Goal: Register for event/course

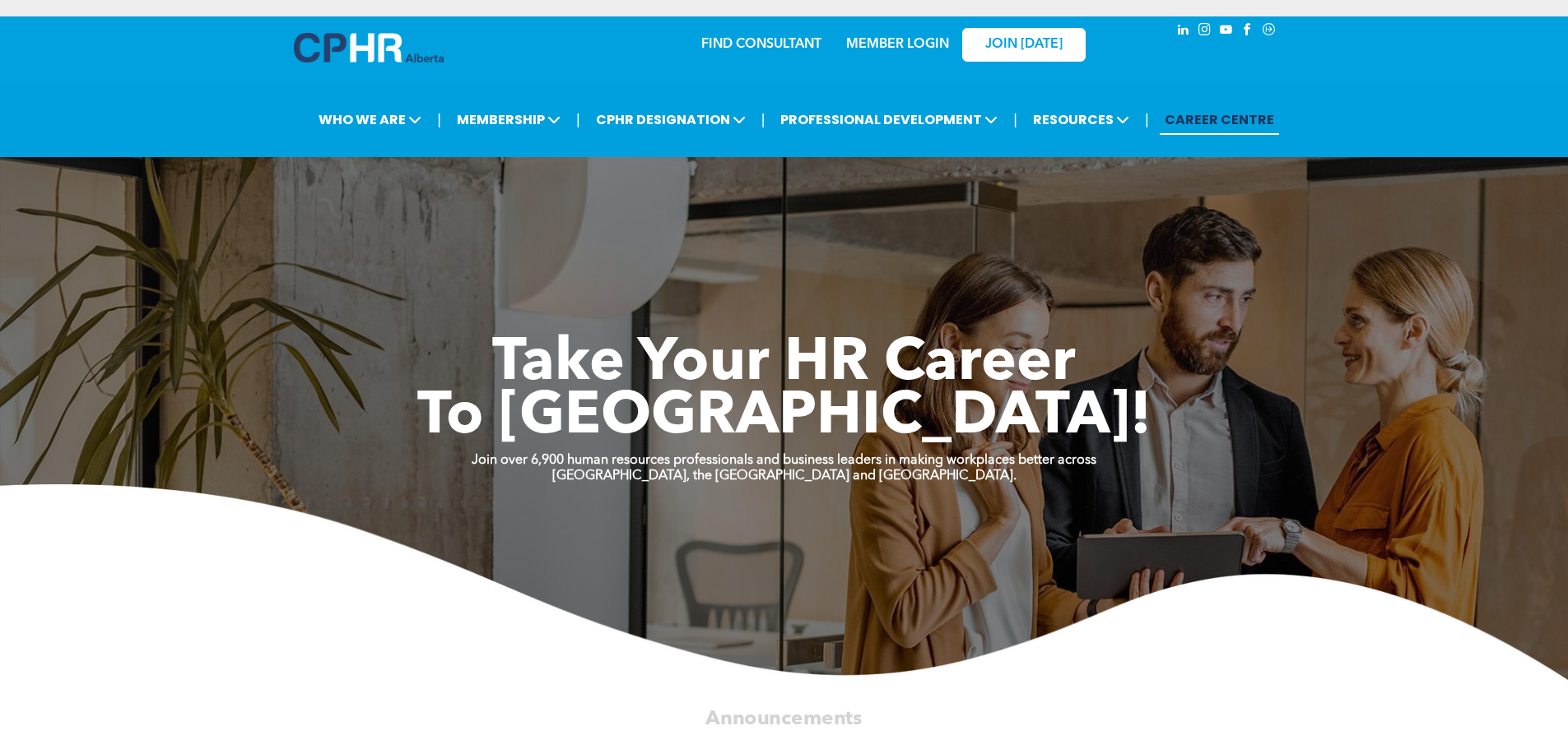
click at [906, 38] on link "MEMBER LOGIN" at bounding box center [897, 45] width 103 height 13
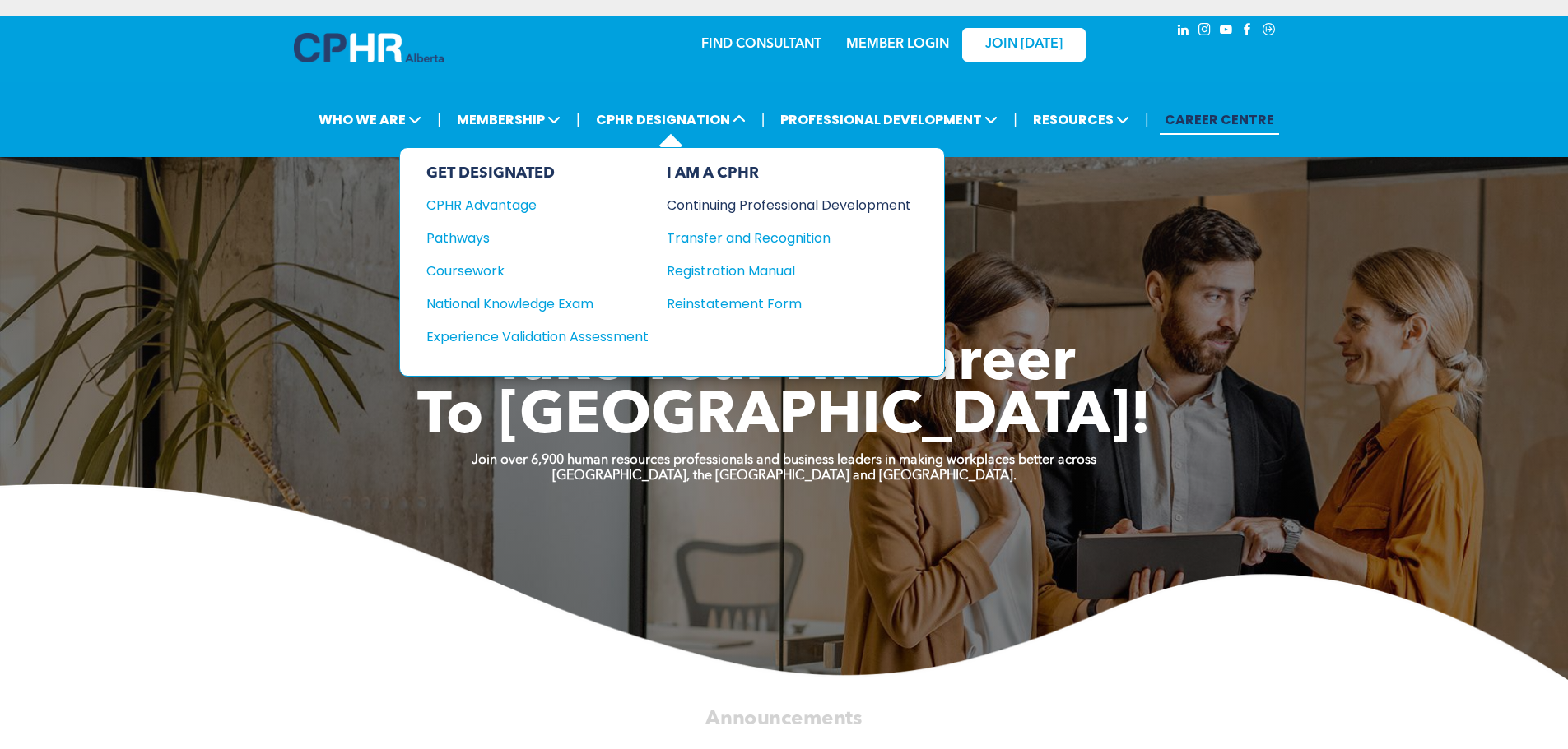
click at [700, 203] on div "Continuing Professional Development" at bounding box center [776, 205] width 219 height 21
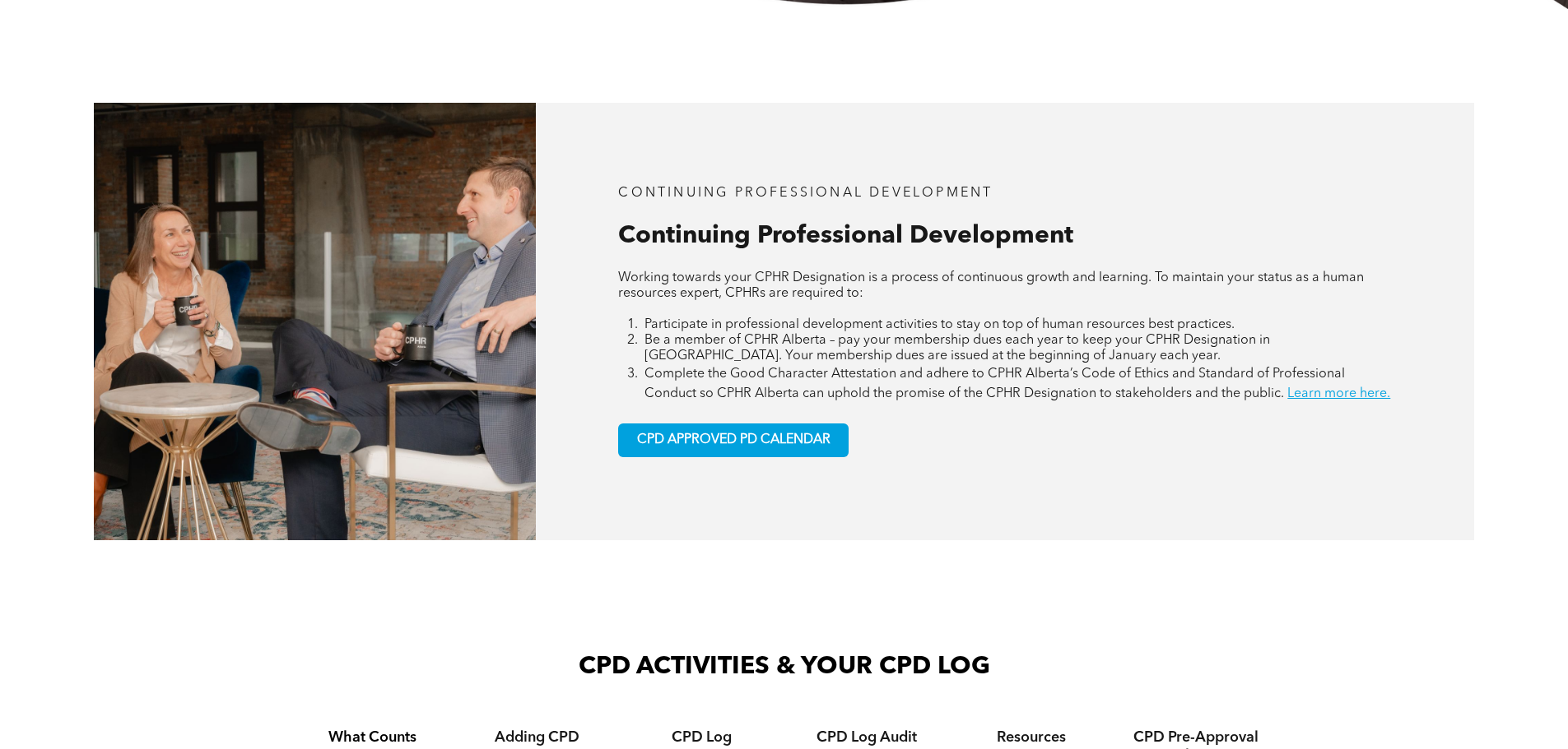
scroll to position [740, 0]
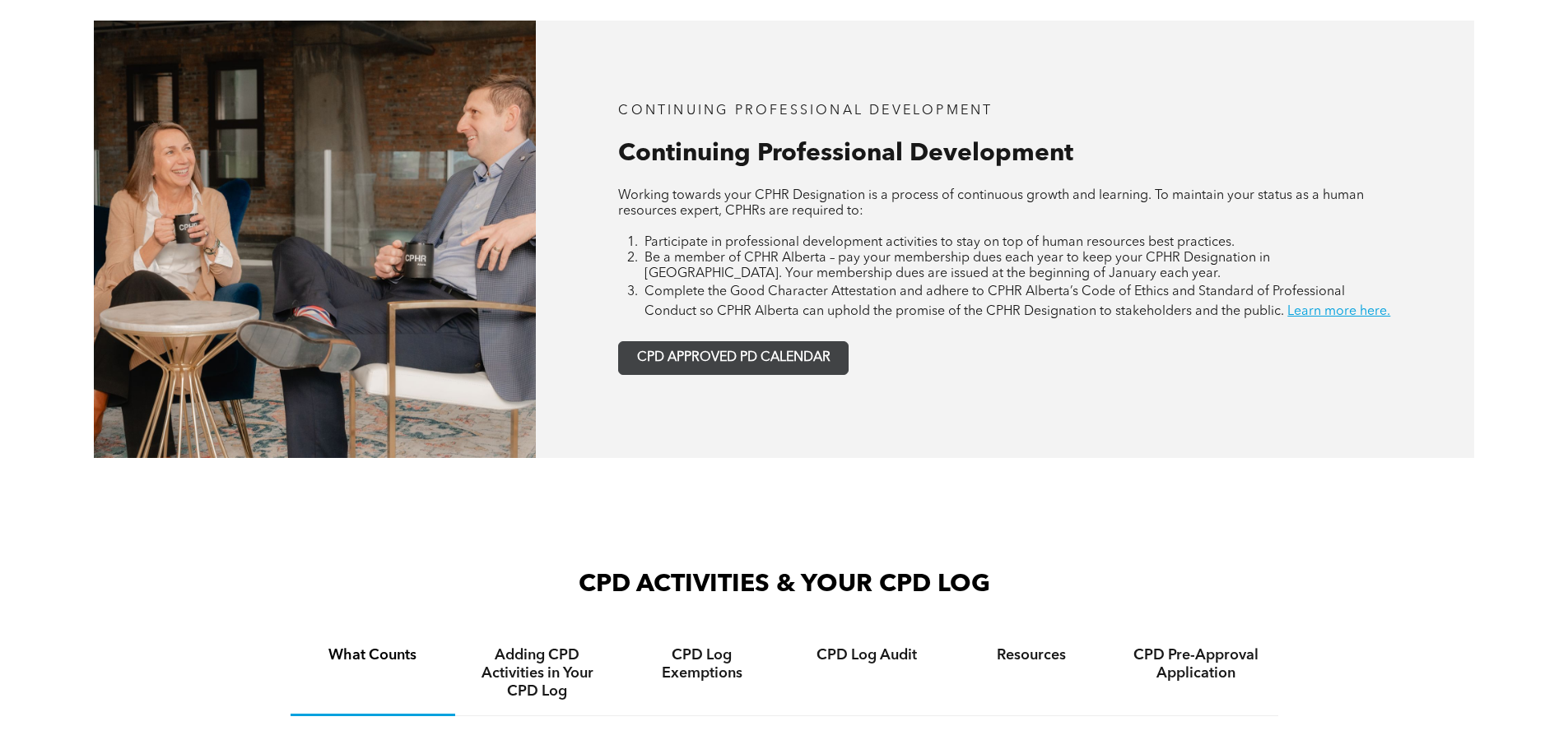
click at [757, 366] on span "CPD APPROVED PD CALENDAR" at bounding box center [734, 358] width 193 height 15
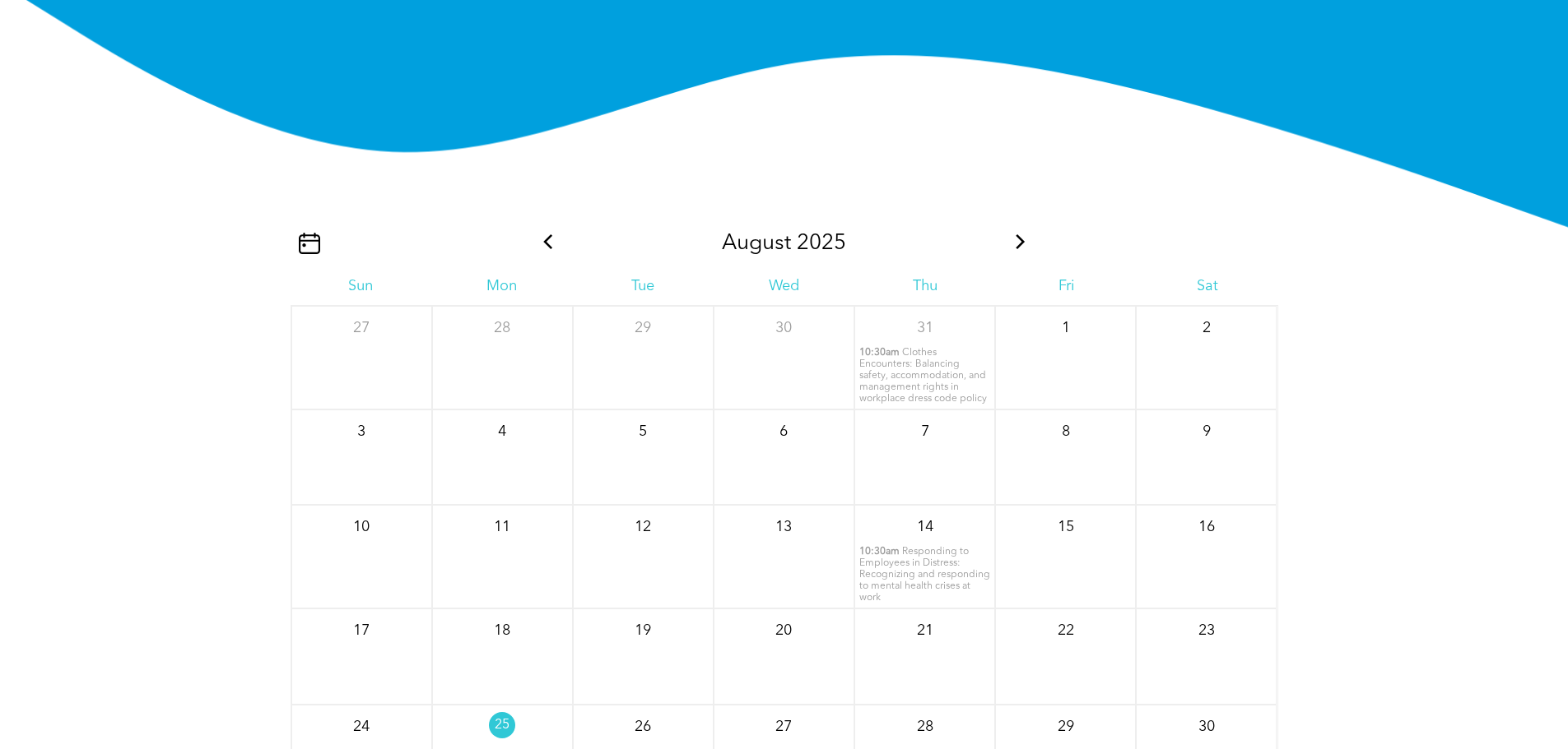
scroll to position [1999, 0]
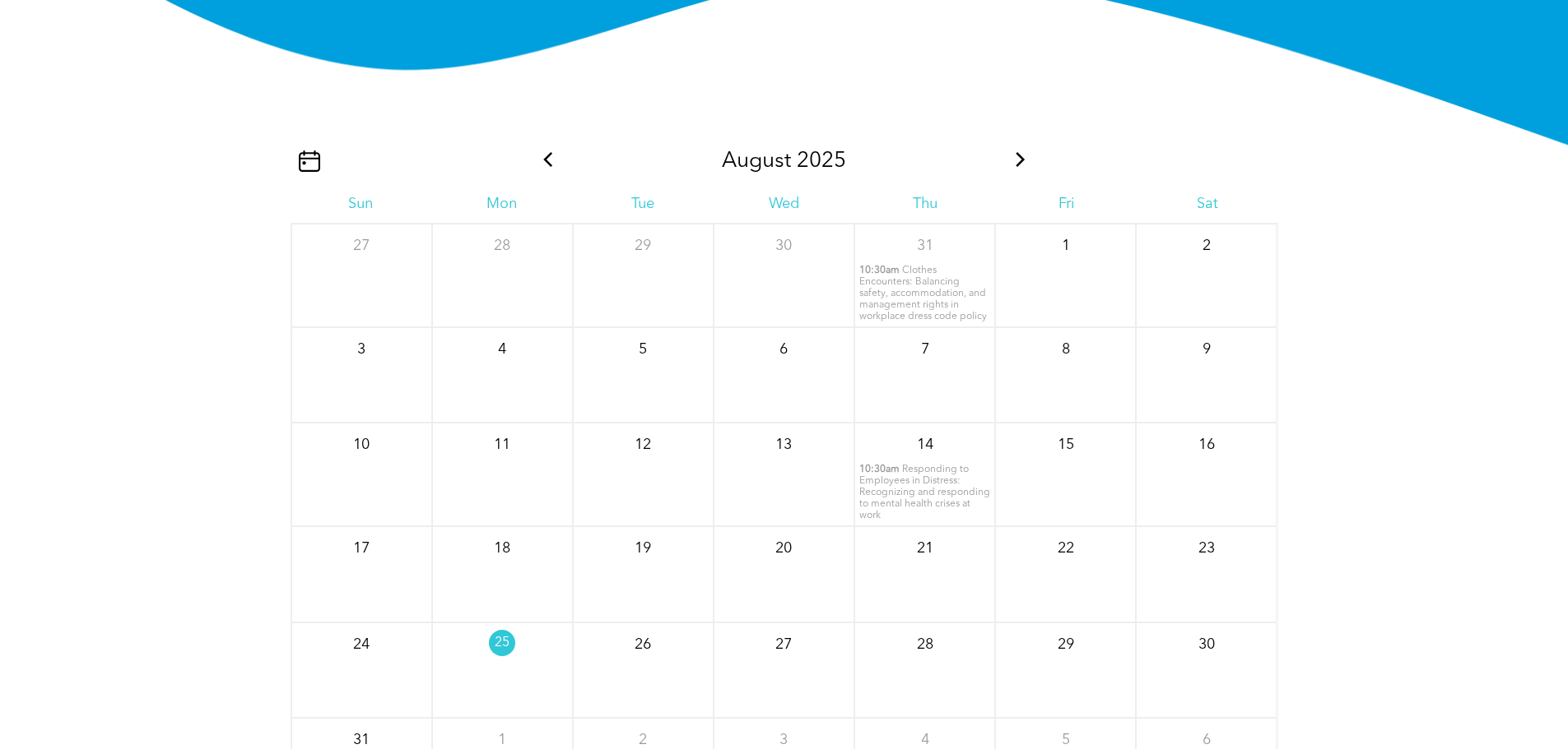
click at [936, 321] on span "Clothes Encounters: Balancing safety, accommodation, and management rights in w…" at bounding box center [923, 293] width 127 height 56
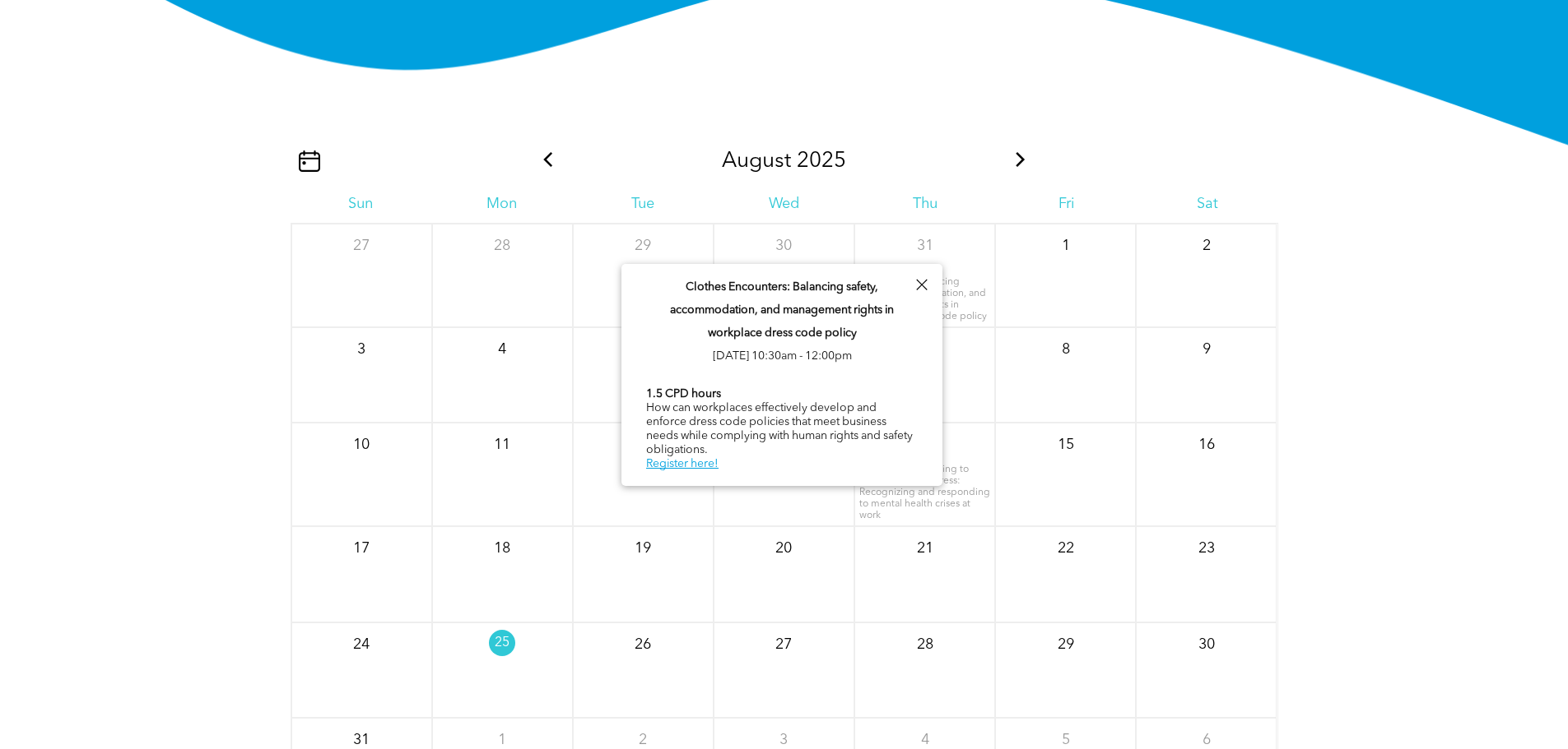
click at [1020, 167] on icon at bounding box center [1020, 159] width 9 height 15
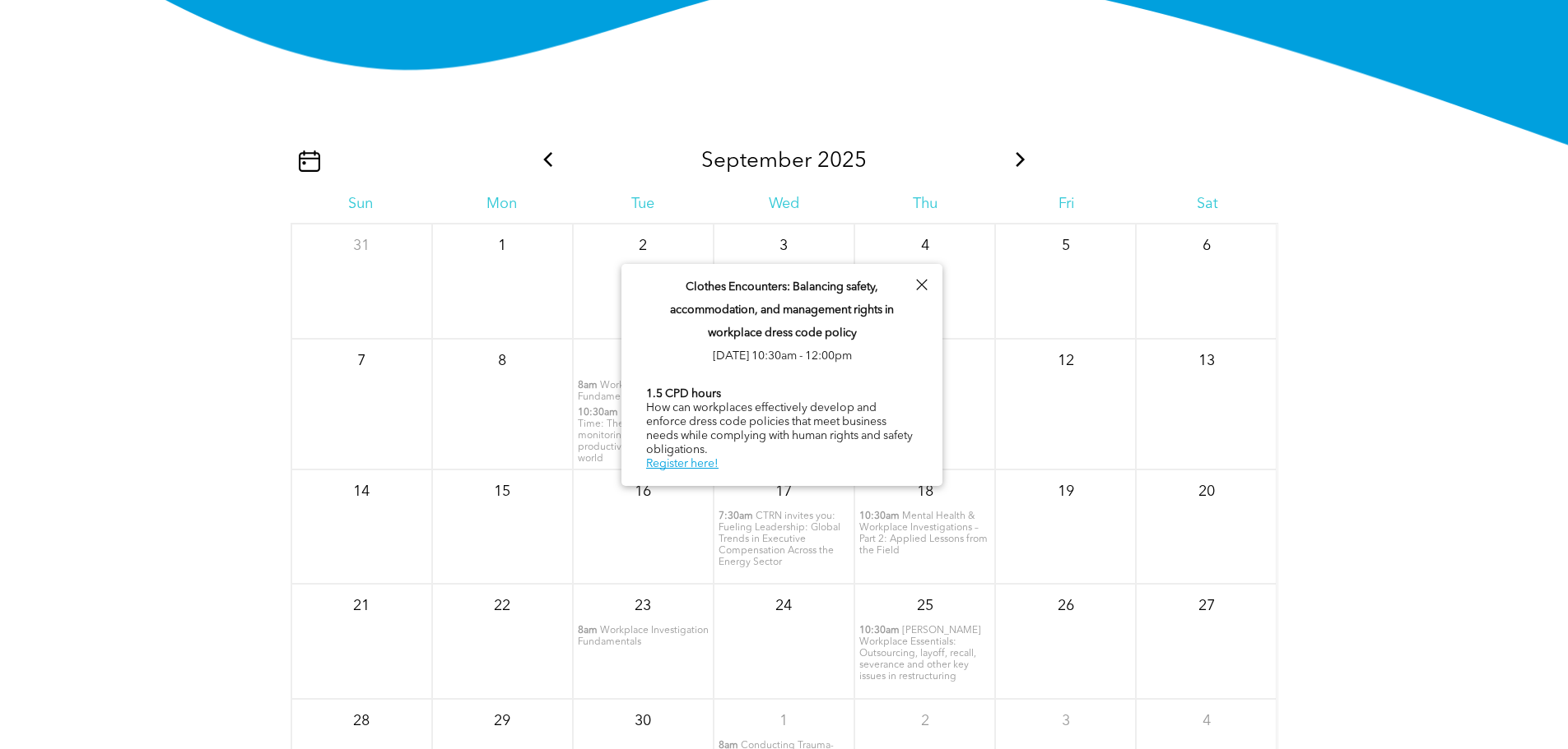
click at [921, 278] on div at bounding box center [921, 285] width 22 height 22
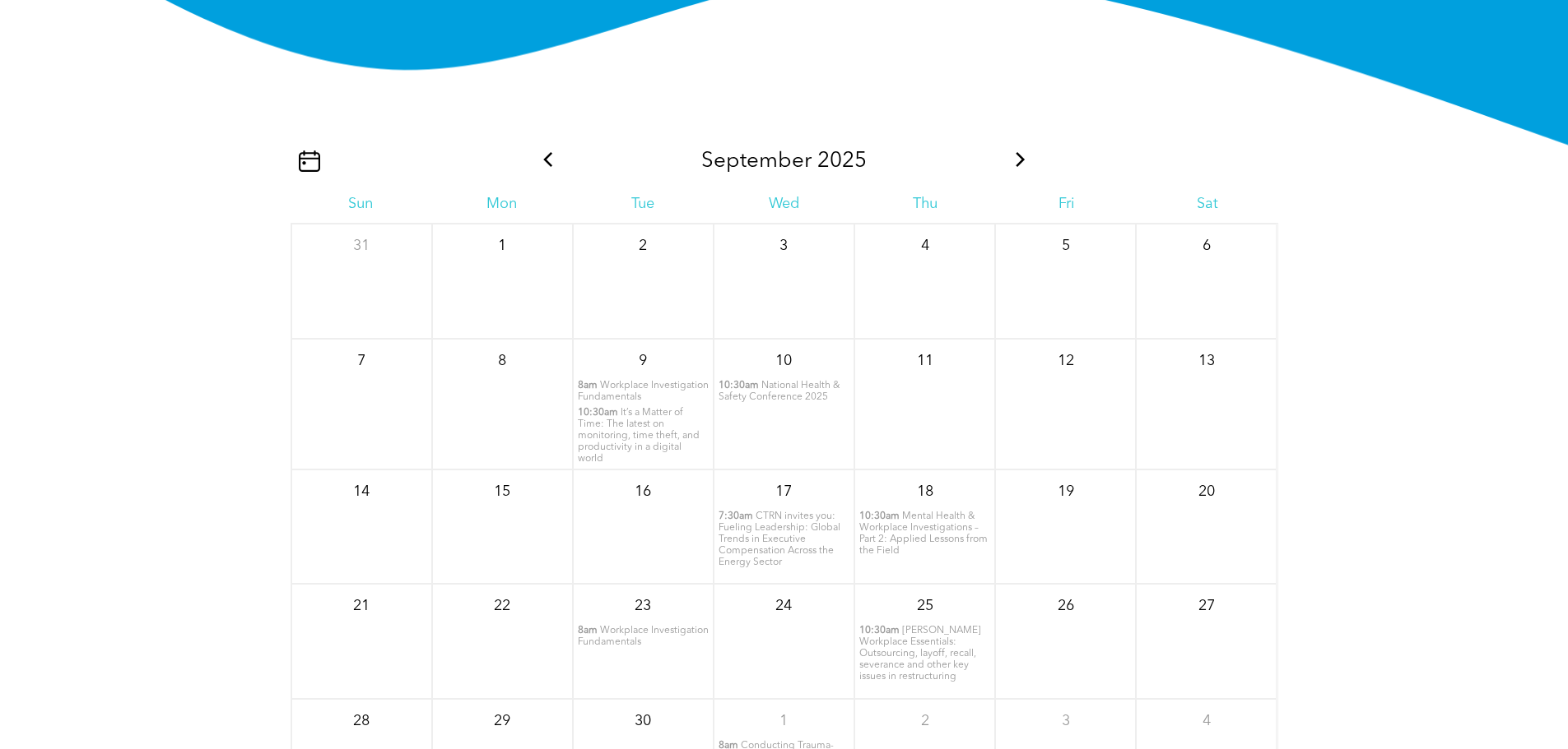
click at [655, 403] on p "8am Workplace Investigation Fundamentals" at bounding box center [644, 391] width 131 height 23
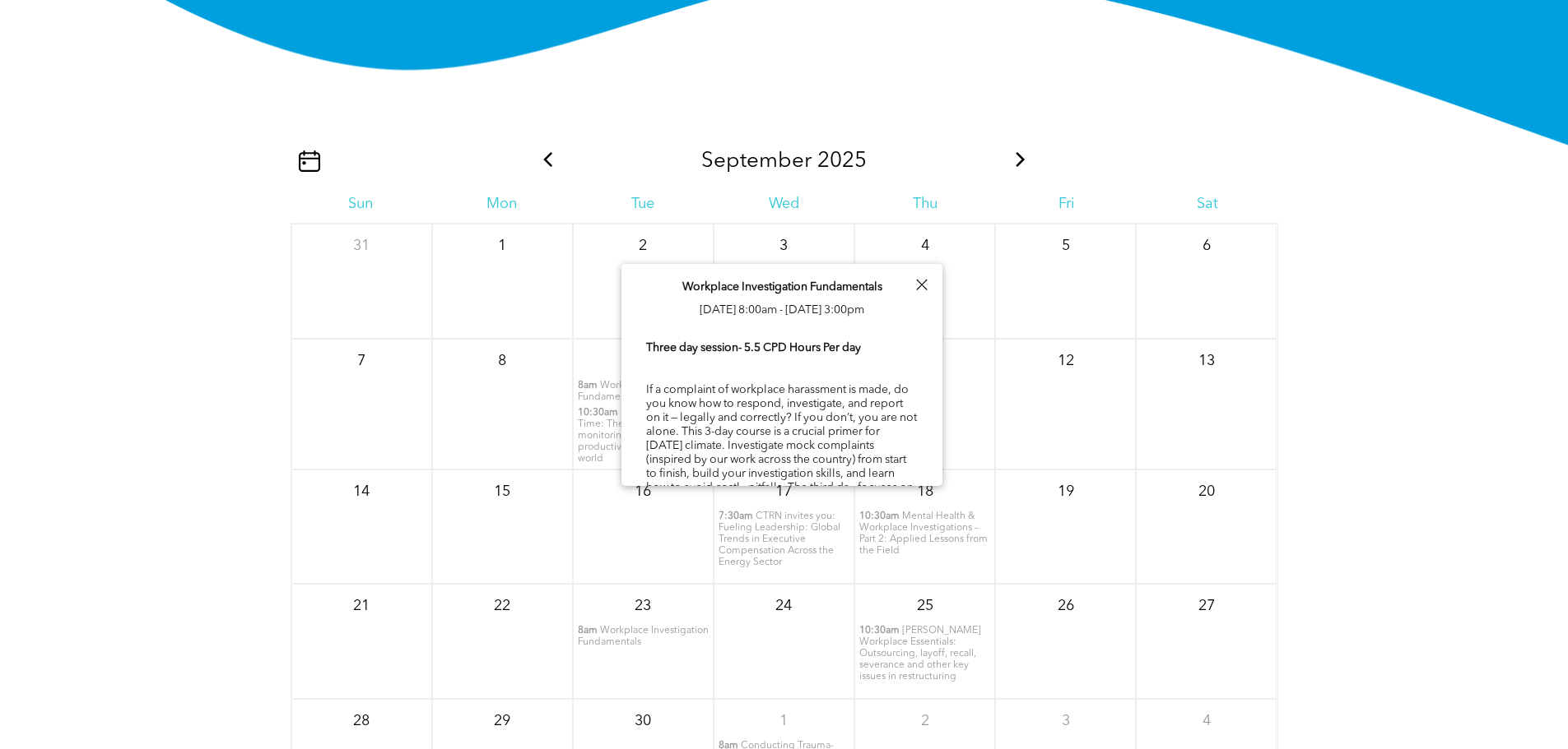
click at [993, 118] on div "September 2025 Sun Mon Tue Wed Thu Fri Sat 31 1 2 3 4" at bounding box center [784, 457] width 988 height 715
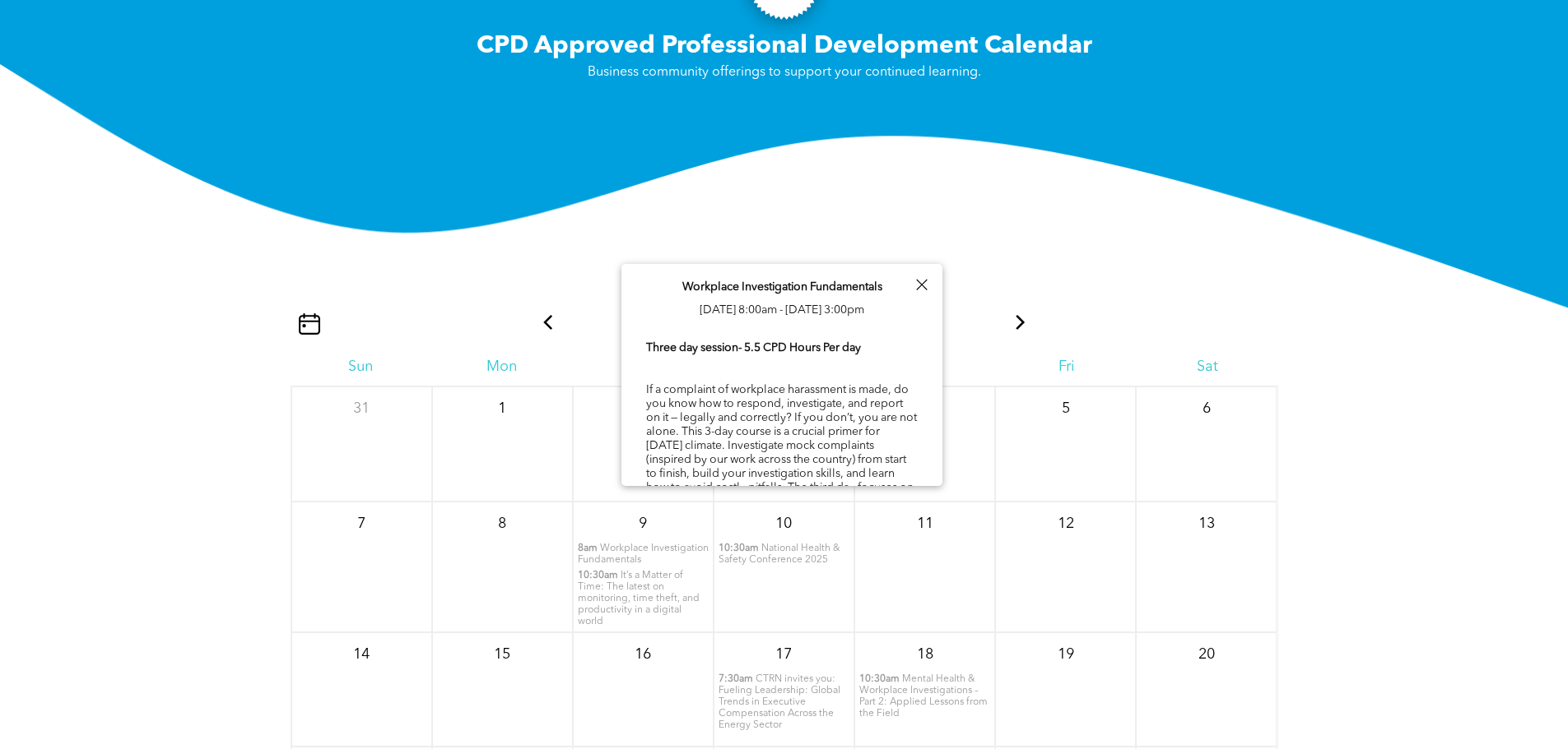
scroll to position [1916, 0]
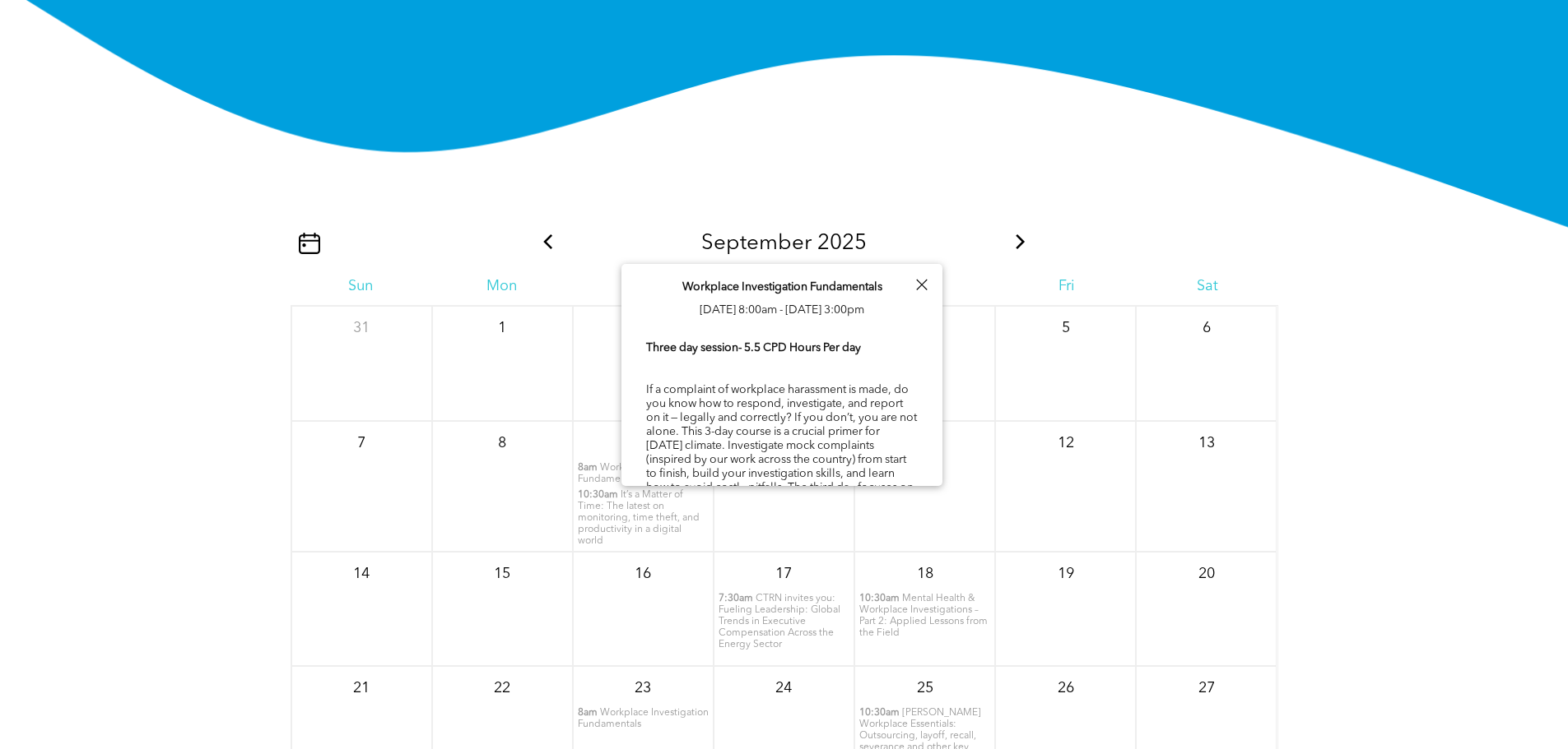
click at [549, 249] on icon at bounding box center [548, 242] width 22 height 15
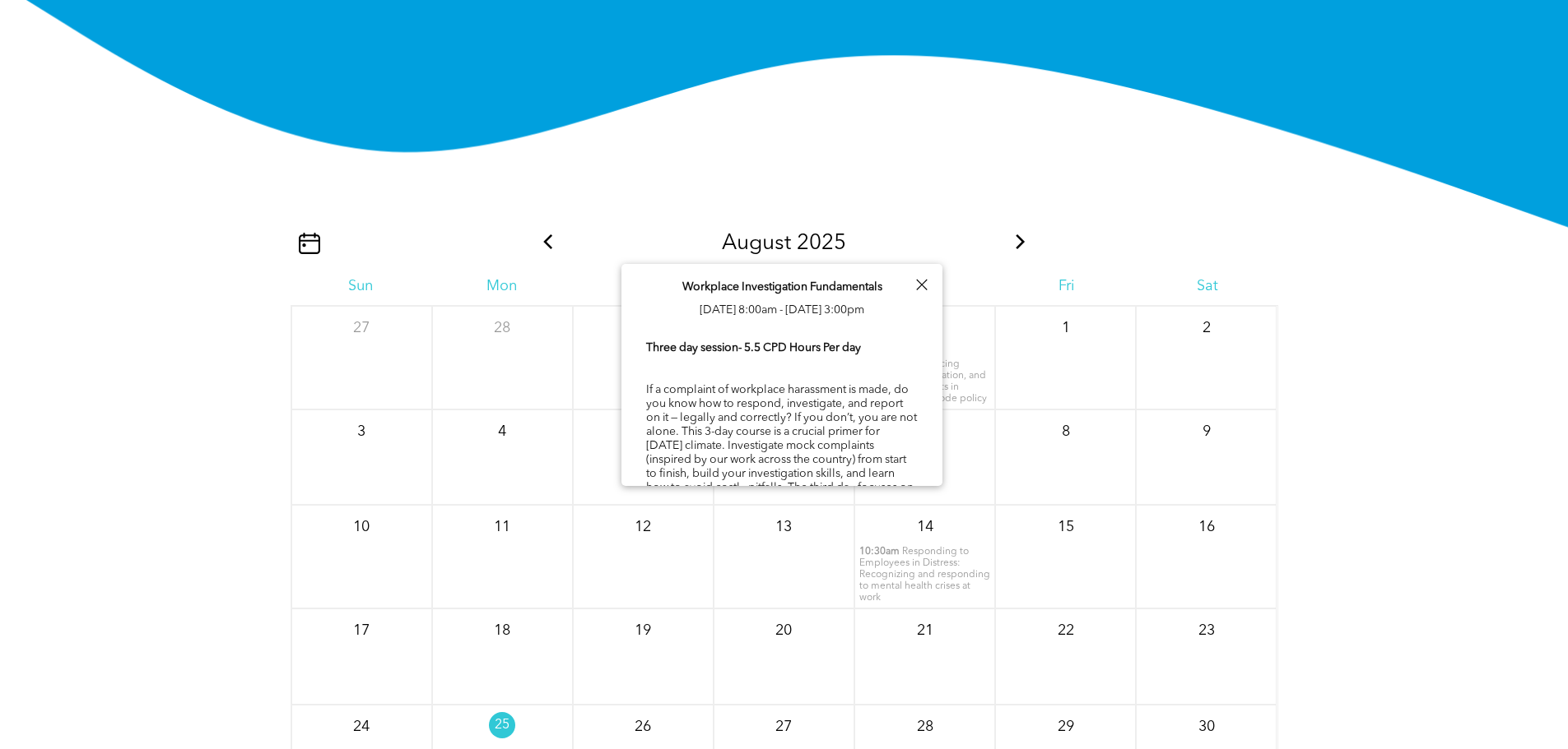
click at [921, 279] on div at bounding box center [921, 285] width 22 height 22
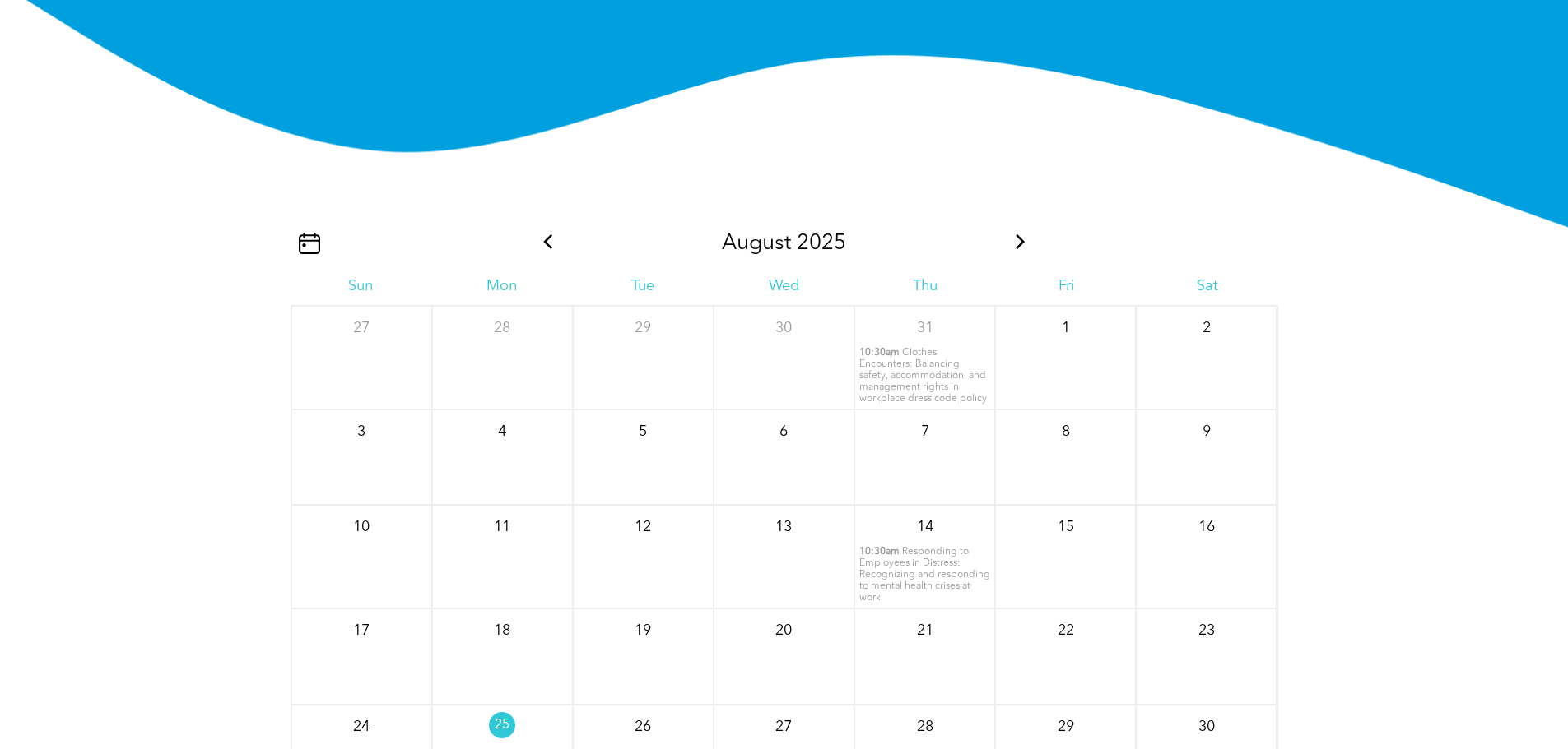
click at [543, 249] on icon at bounding box center [548, 242] width 22 height 15
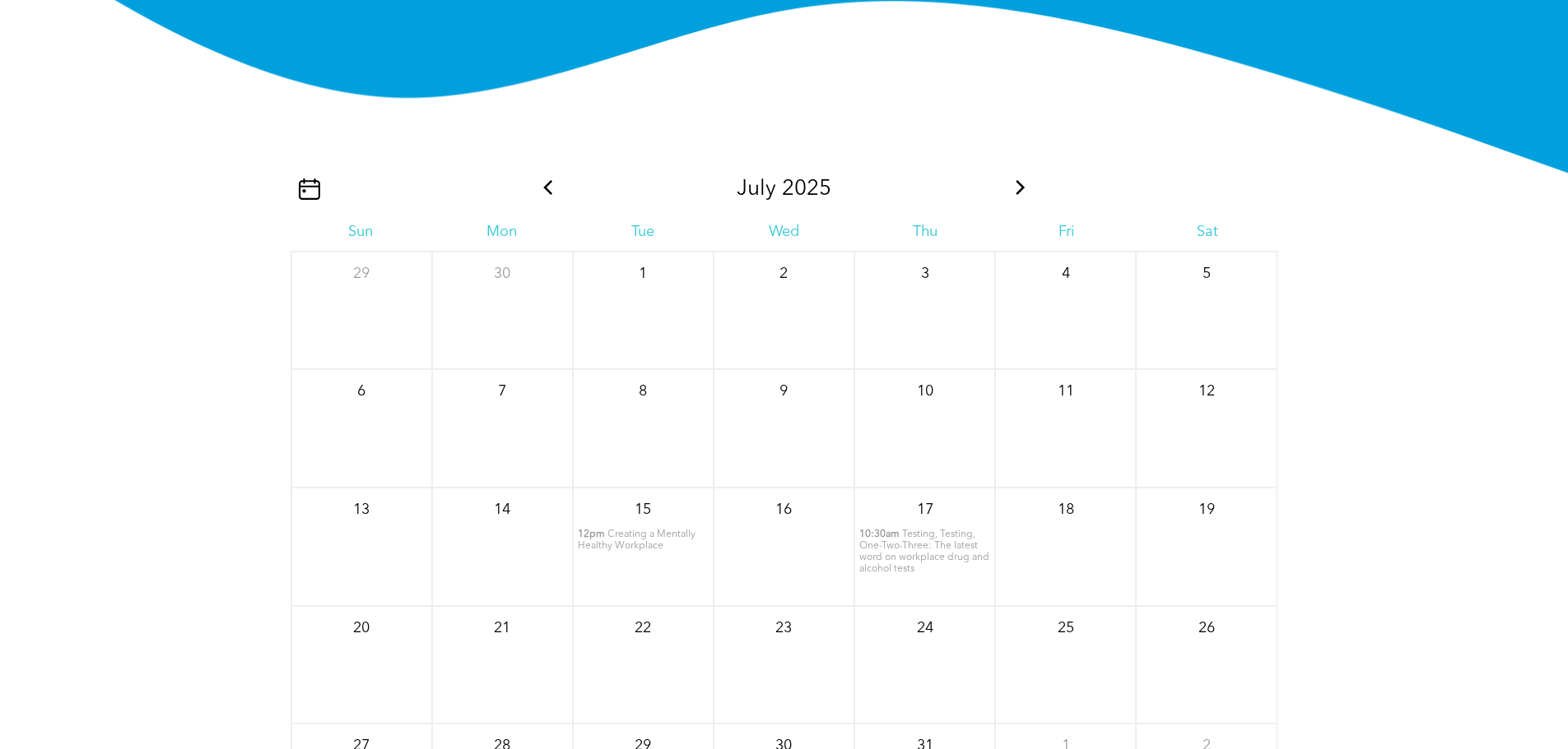
scroll to position [1999, 0]
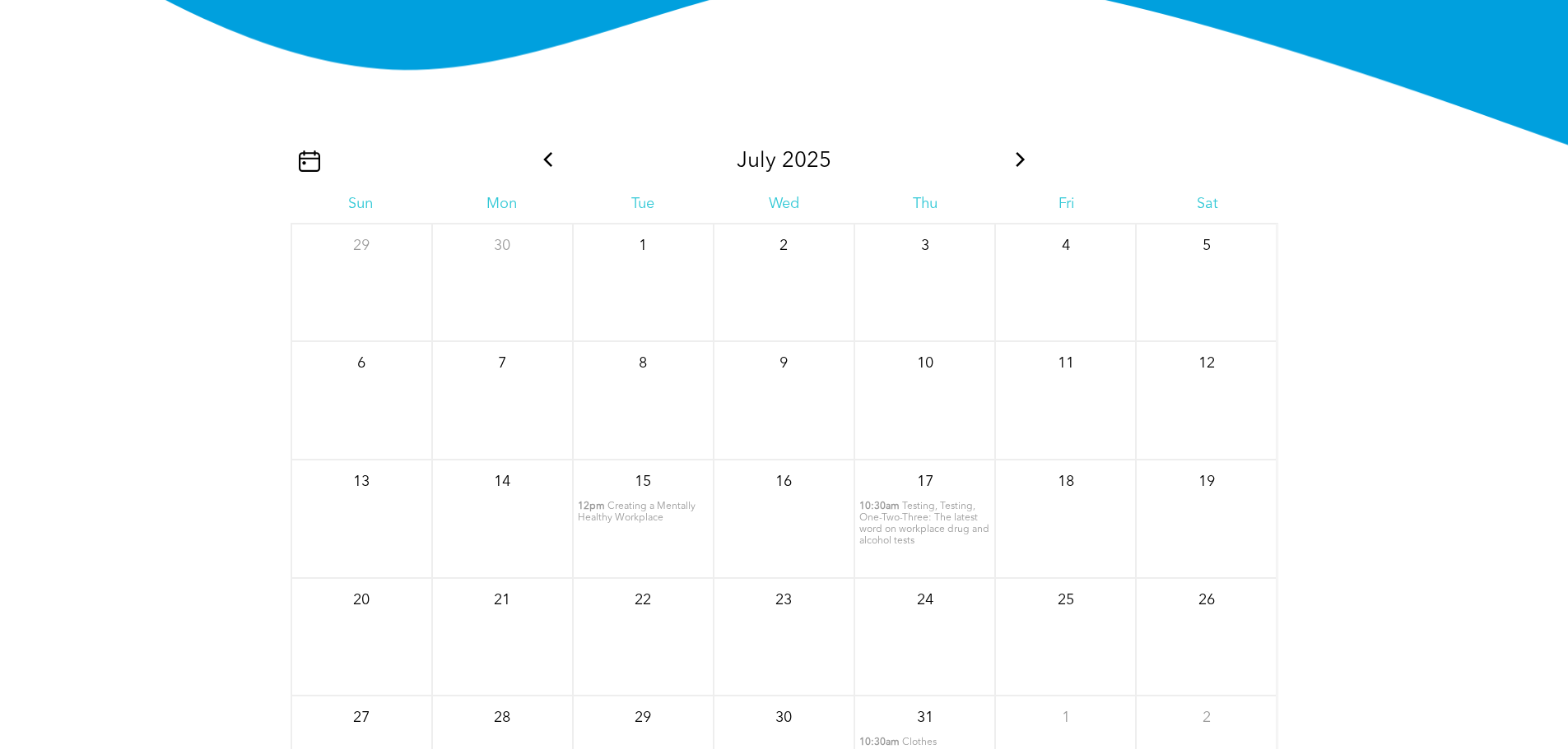
click at [1025, 167] on icon at bounding box center [1021, 159] width 22 height 15
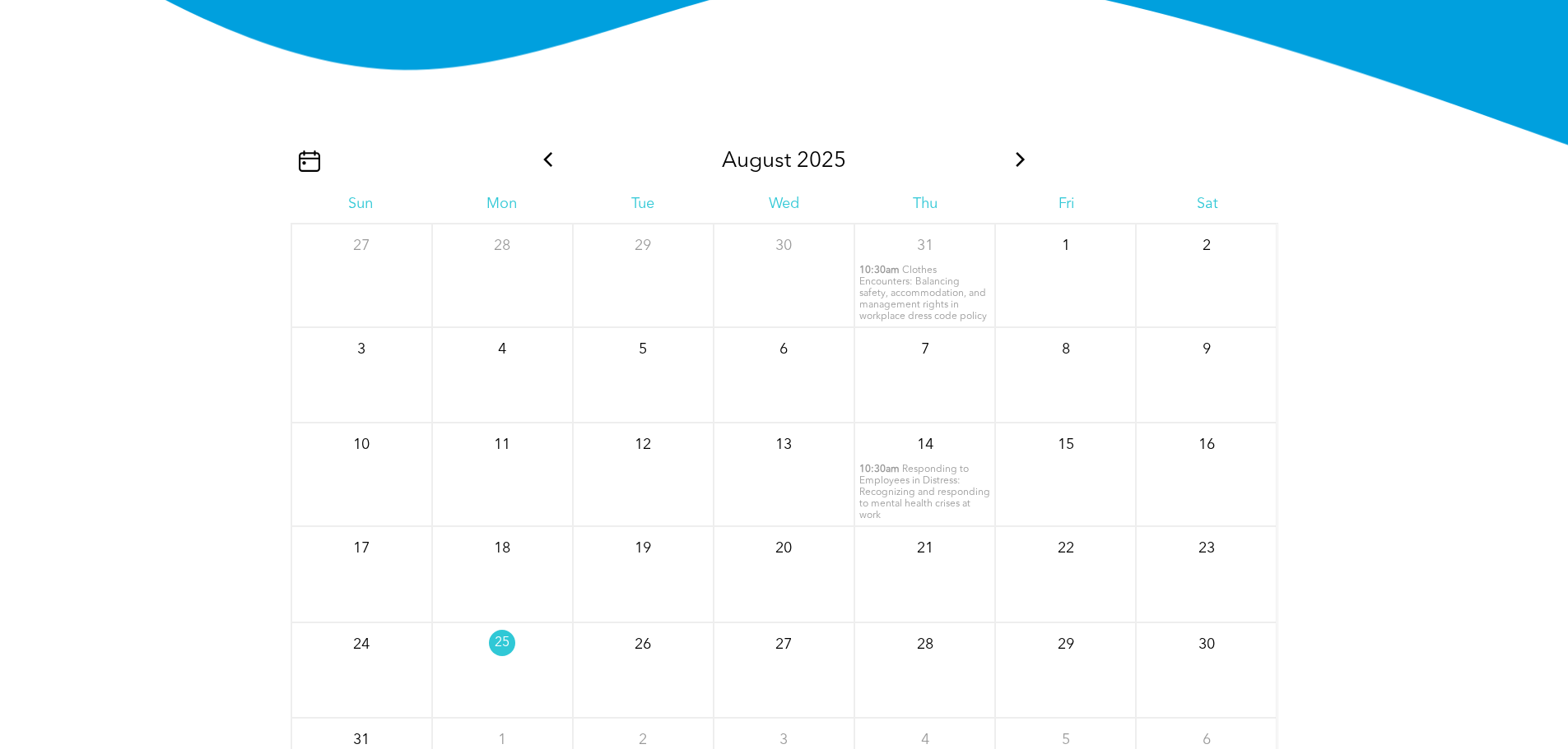
click at [926, 286] on span "Clothes Encounters: Balancing safety, accommodation, and management rights in w…" at bounding box center [923, 293] width 127 height 56
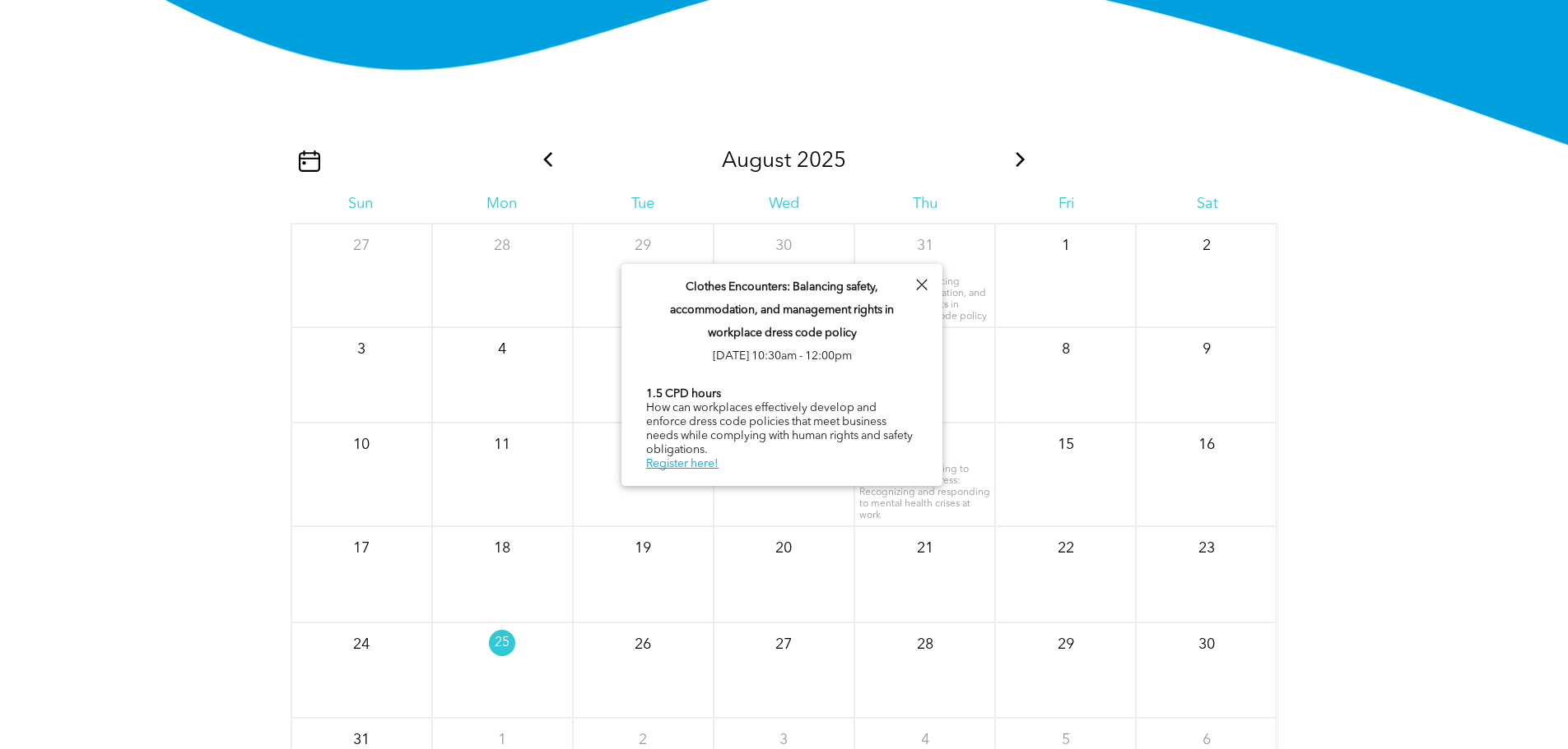
click at [919, 122] on div "August 2025 Sun Mon Tue Wed Thu Fri Sat 27 28 29 30 31" at bounding box center [784, 457] width 988 height 715
click at [917, 281] on div at bounding box center [921, 285] width 22 height 22
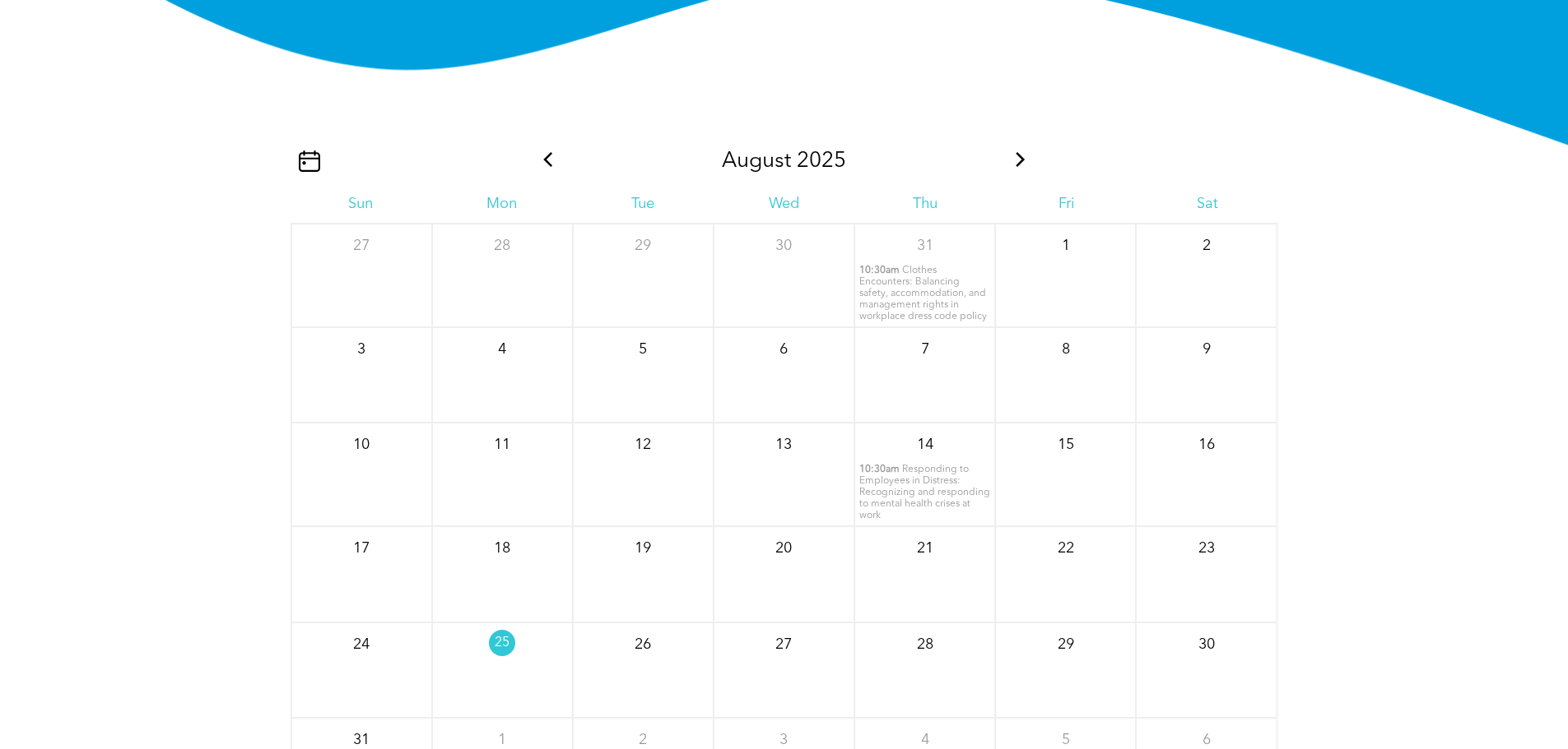
click at [917, 481] on div "14 10:30am Responding to Employees in Distress: Recognizing and responding to m…" at bounding box center [924, 475] width 141 height 104
click at [895, 494] on span "Responding to Employees in Distress: Recognizing and responding to mental healt…" at bounding box center [925, 492] width 131 height 56
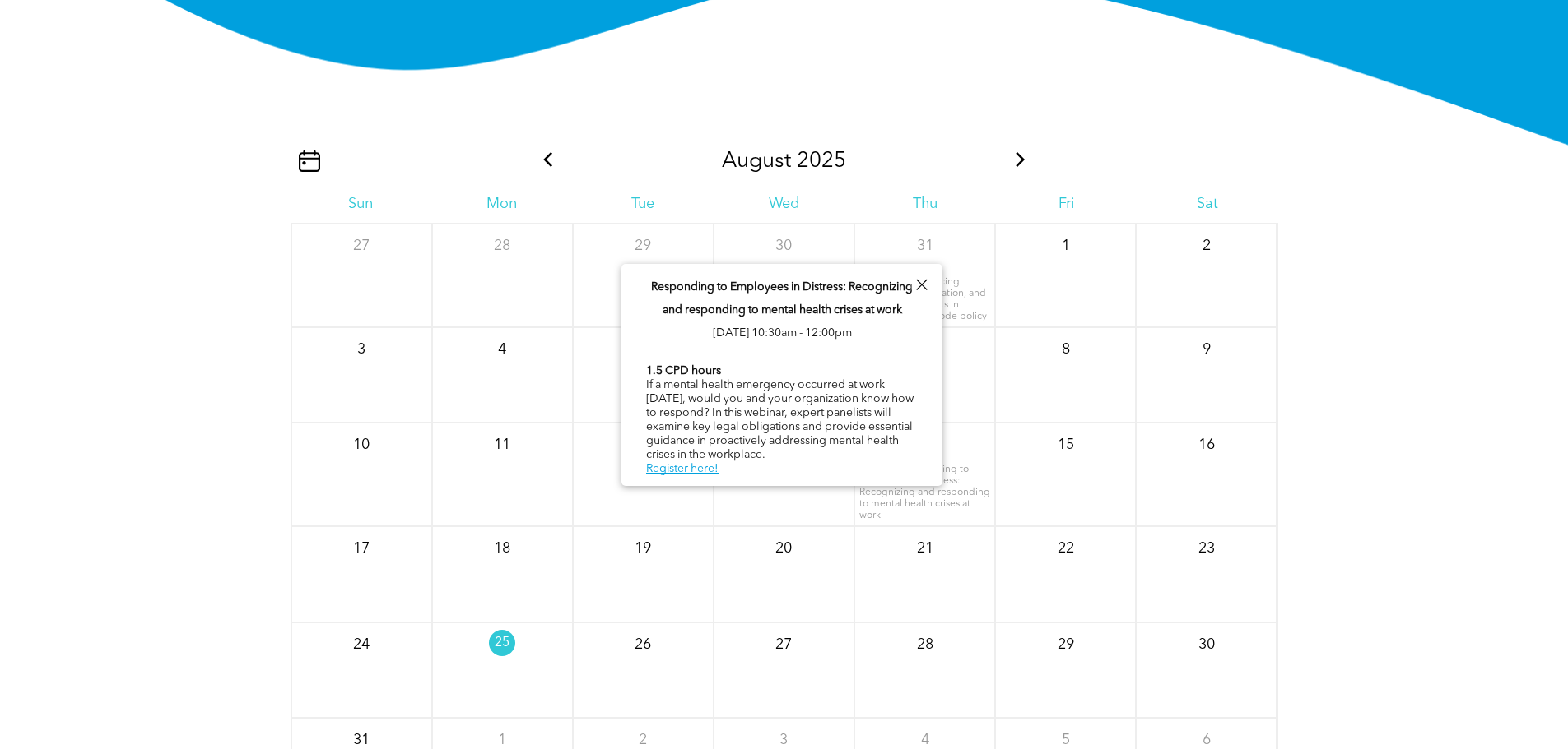
click at [927, 285] on div at bounding box center [921, 285] width 22 height 22
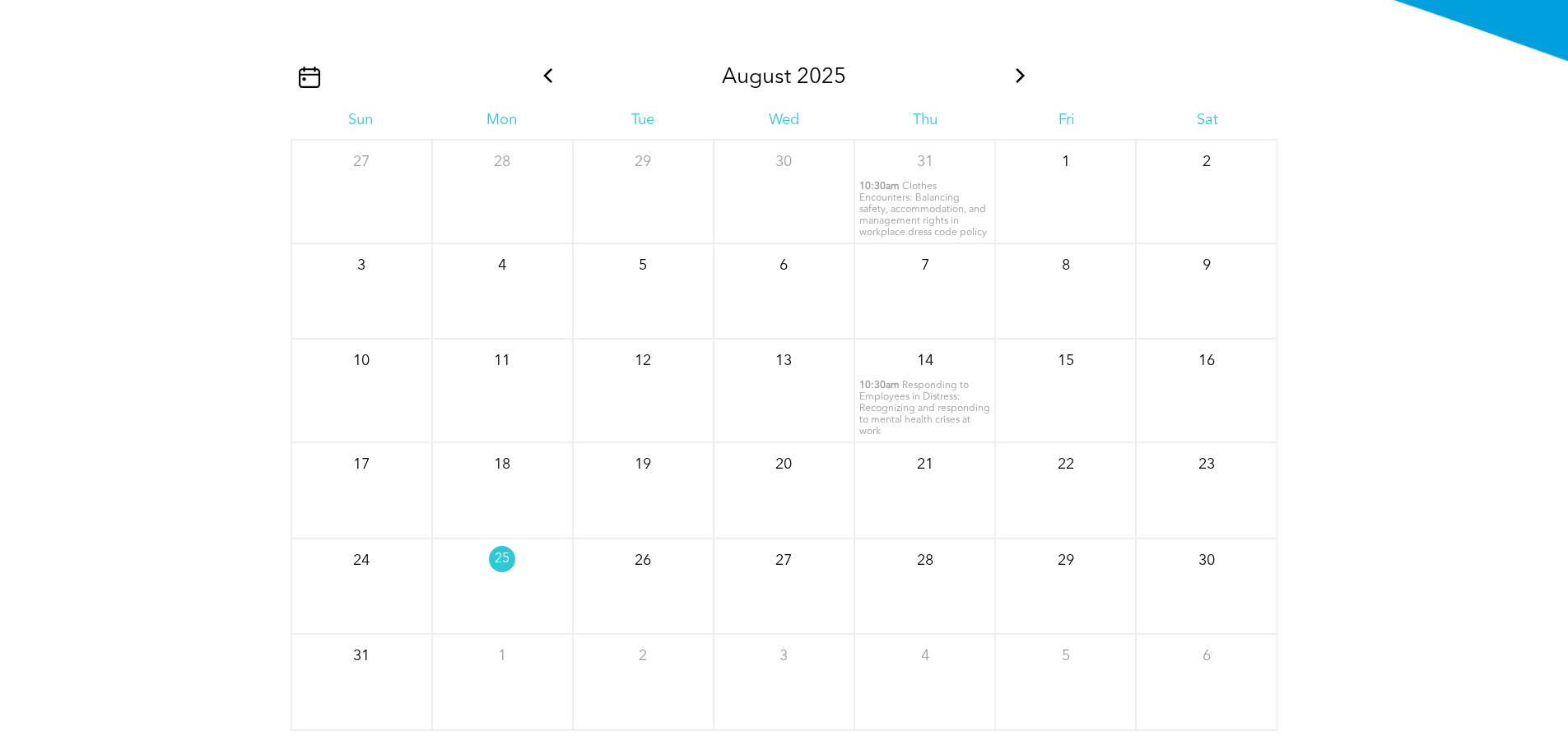
scroll to position [2080, 0]
click at [1019, 85] on icon at bounding box center [1021, 77] width 22 height 15
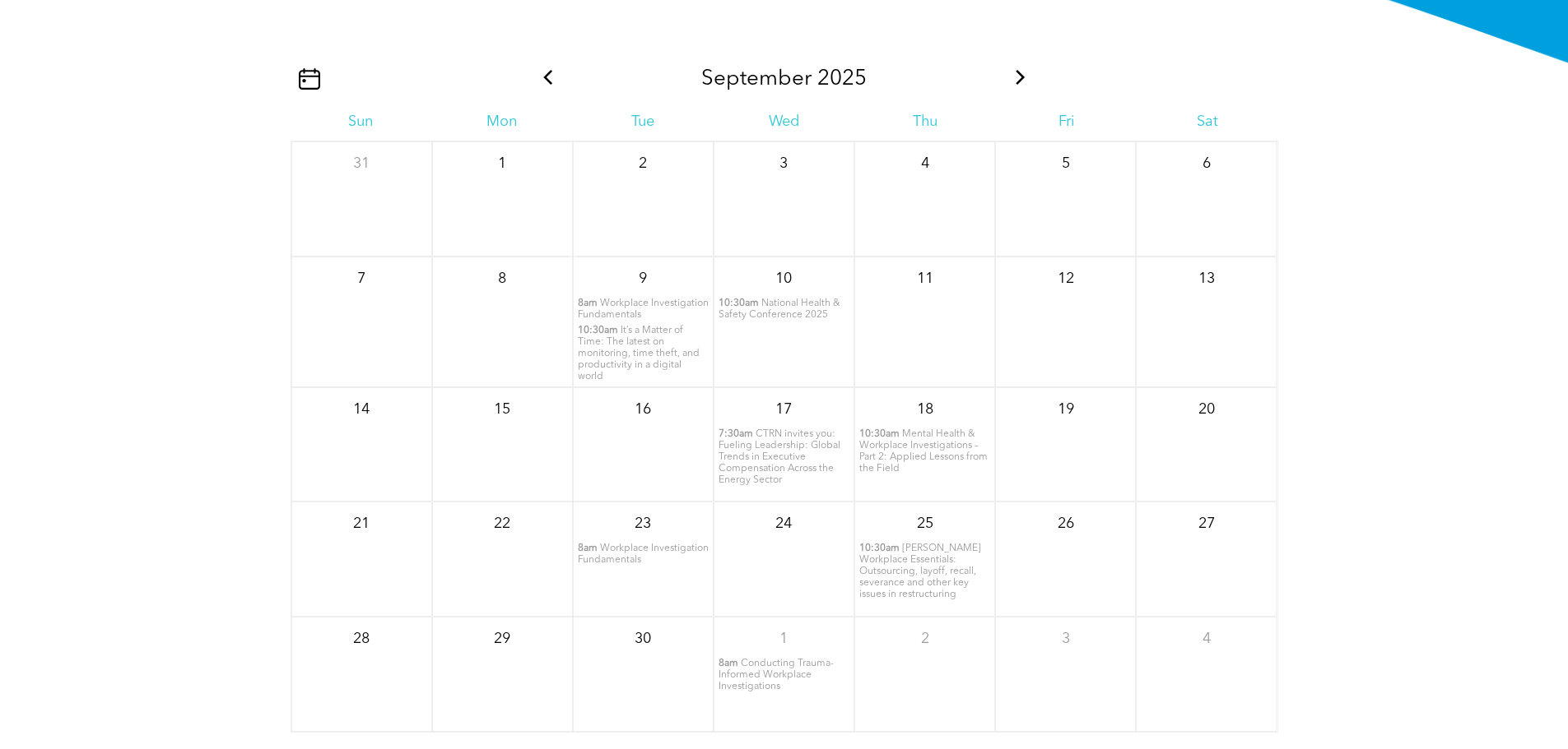
click at [652, 320] on span "Workplace Investigation Fundamentals" at bounding box center [644, 309] width 131 height 22
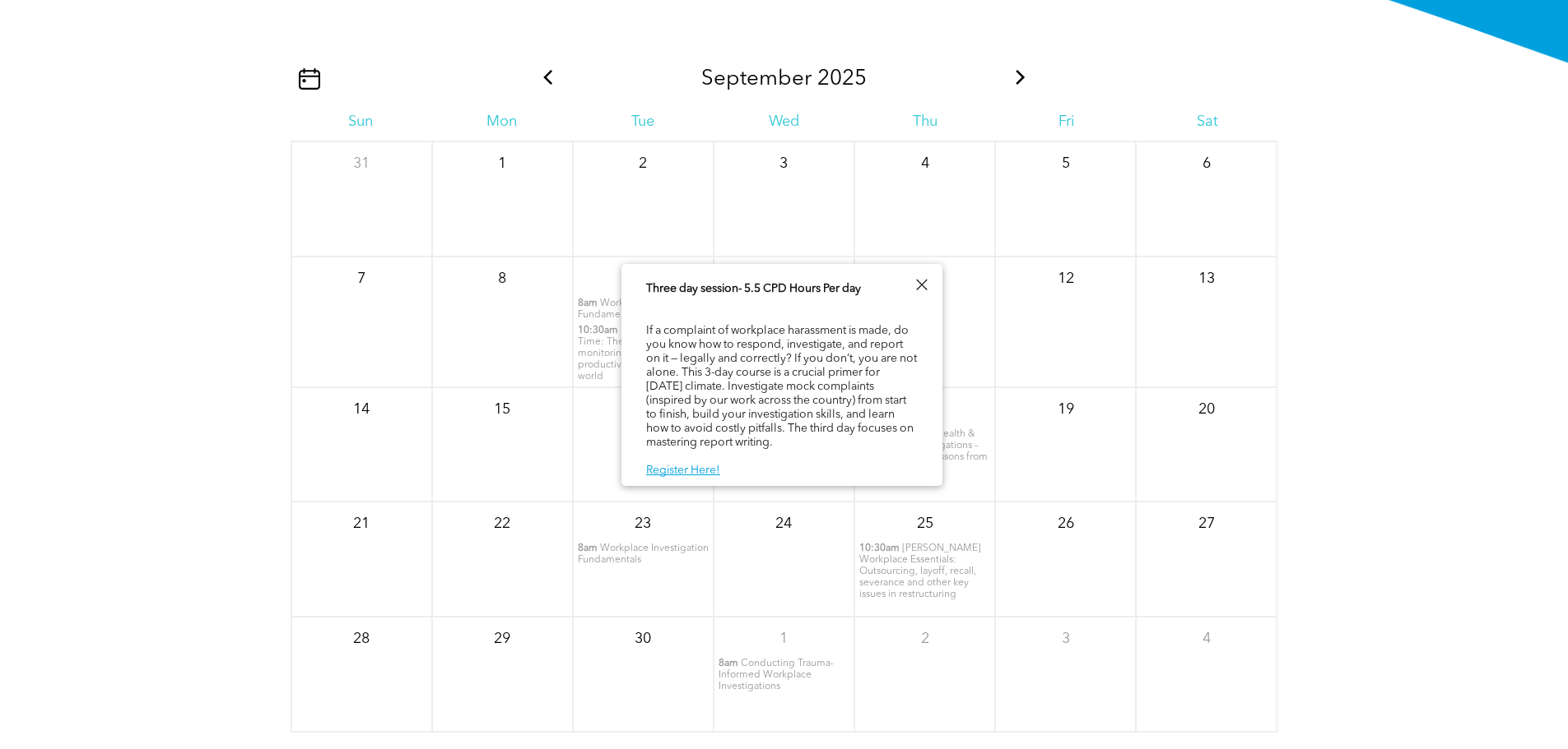
scroll to position [84, 0]
click at [691, 471] on link "Register Here!" at bounding box center [683, 471] width 74 height 12
